Goal: Find contact information: Find contact information

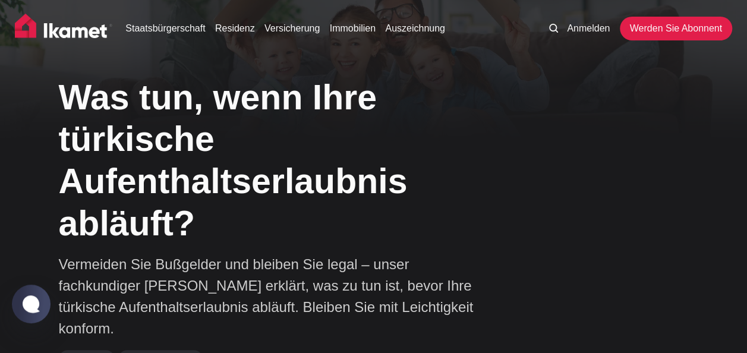
click at [561, 224] on div "Was tun, wenn Ihre türkische Aufenthaltserlaubnis abläuft? Vermeiden Sie Bußgel…" at bounding box center [374, 235] width 630 height 333
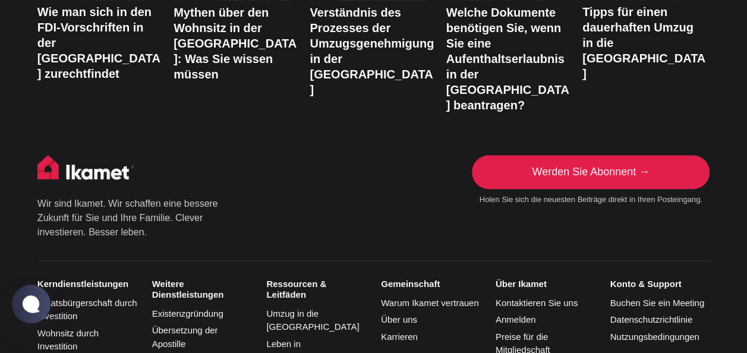
scroll to position [4874, 0]
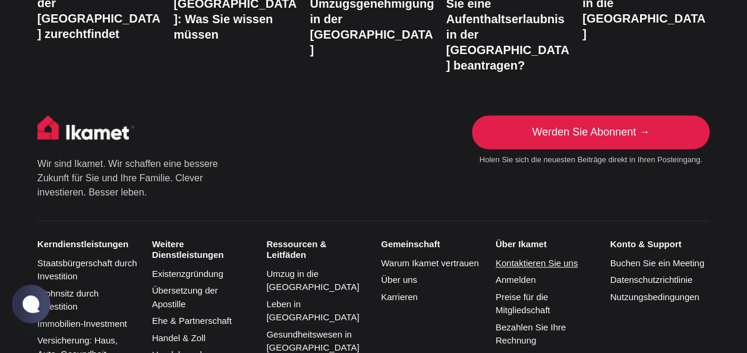
click at [543, 258] on link "Kontaktieren Sie uns" at bounding box center [536, 263] width 82 height 10
